Goal: Navigation & Orientation: Find specific page/section

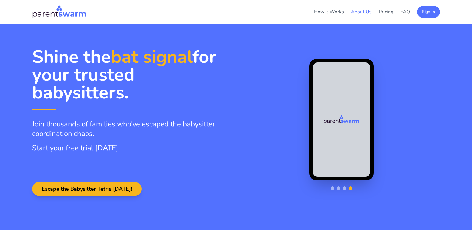
click at [360, 14] on link "About Us" at bounding box center [361, 12] width 21 height 7
